Goal: Transaction & Acquisition: Purchase product/service

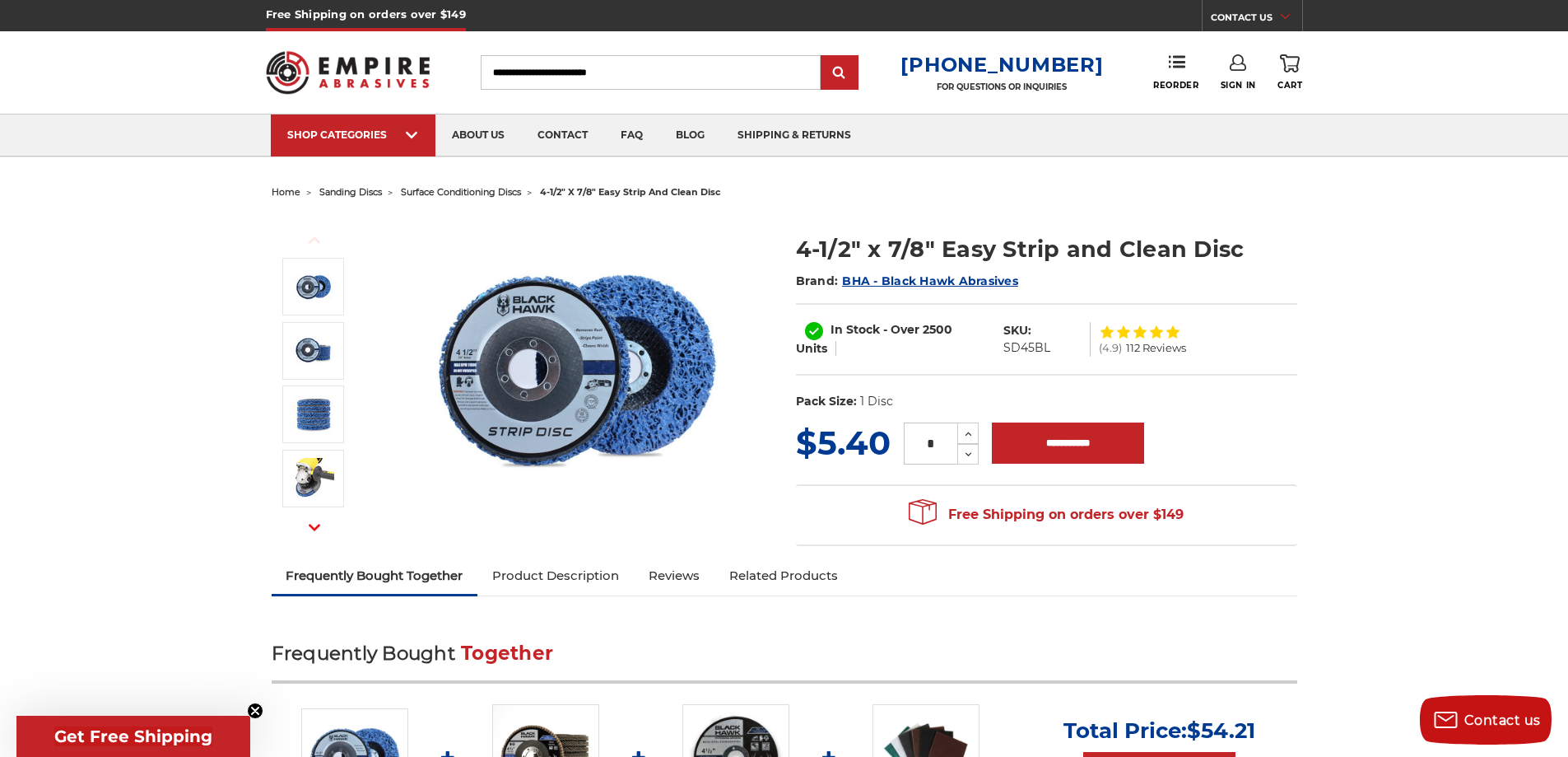
click at [594, 567] on link "Product Description" at bounding box center [556, 575] width 156 height 36
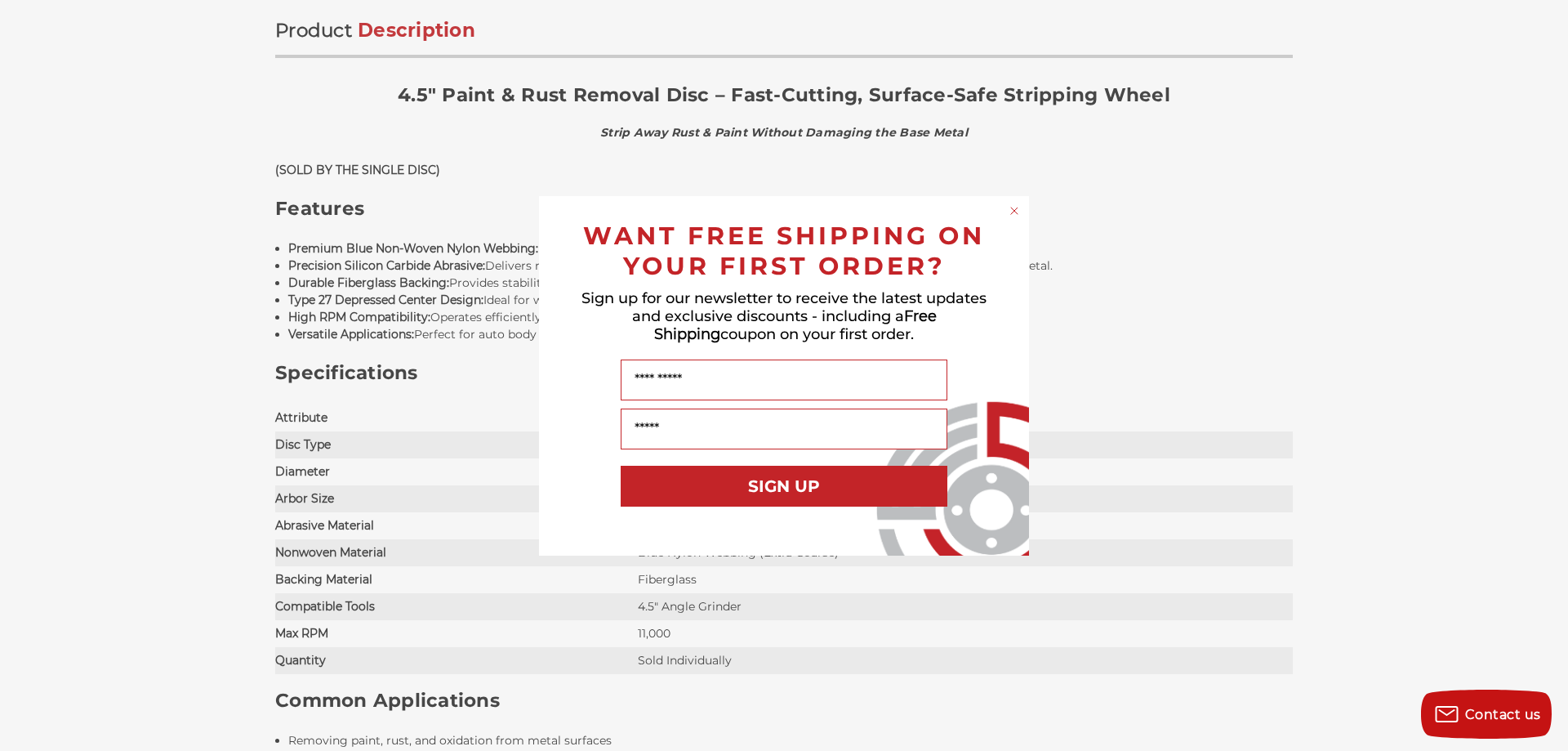
click at [1404, 274] on div "Close dialog WANT FREE SHIPPING ON YOUR FIRST ORDER? Sign up for our newsletter…" at bounding box center [784, 376] width 1568 height 751
click at [1014, 212] on circle "Close dialog" at bounding box center [1014, 210] width 15 height 15
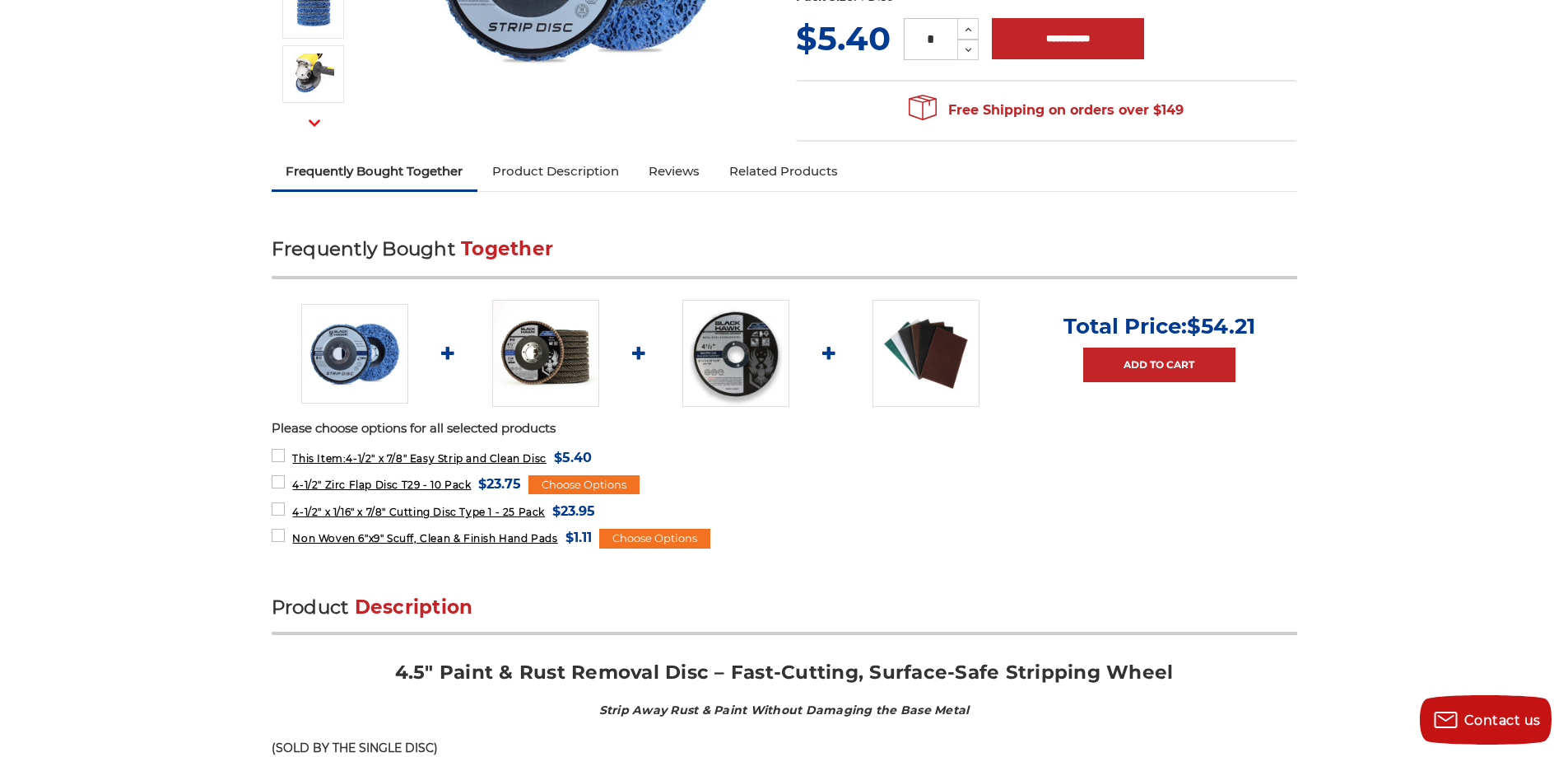
scroll to position [157, 0]
